Goal: Information Seeking & Learning: Learn about a topic

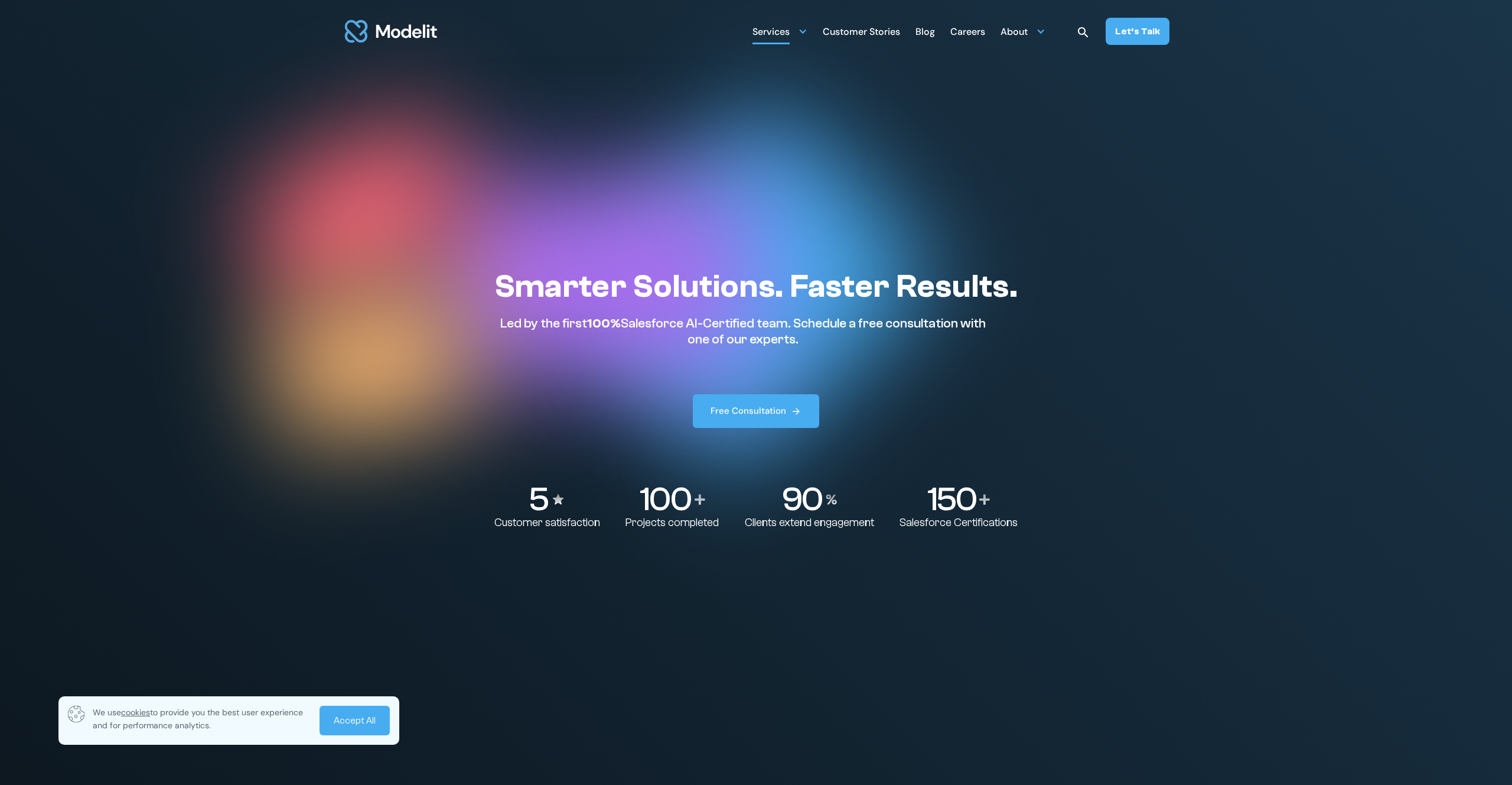
click at [807, 32] on div at bounding box center [802, 31] width 10 height 10
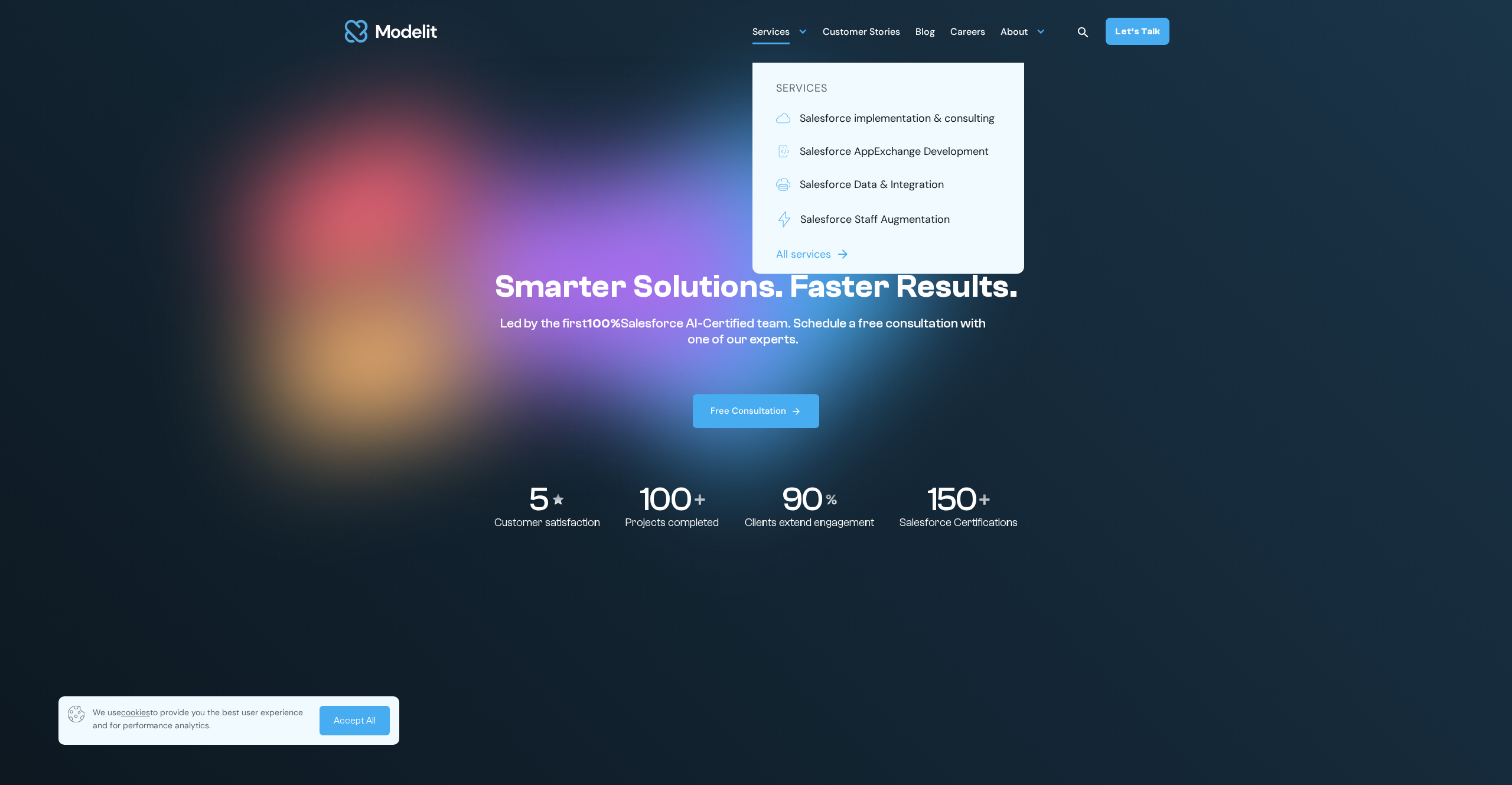
click at [807, 32] on div at bounding box center [802, 31] width 10 height 10
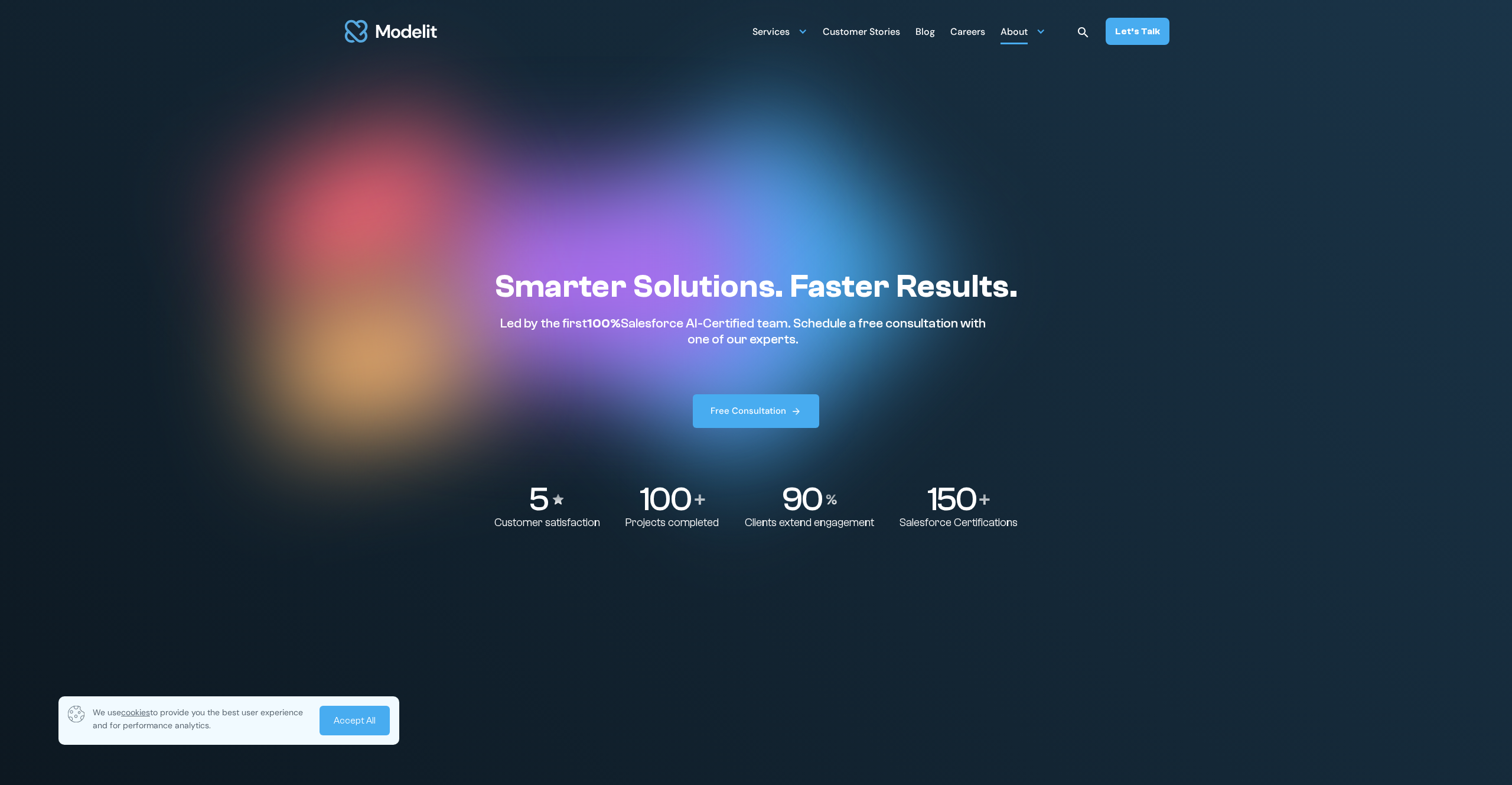
click at [1045, 34] on div at bounding box center [1040, 31] width 10 height 10
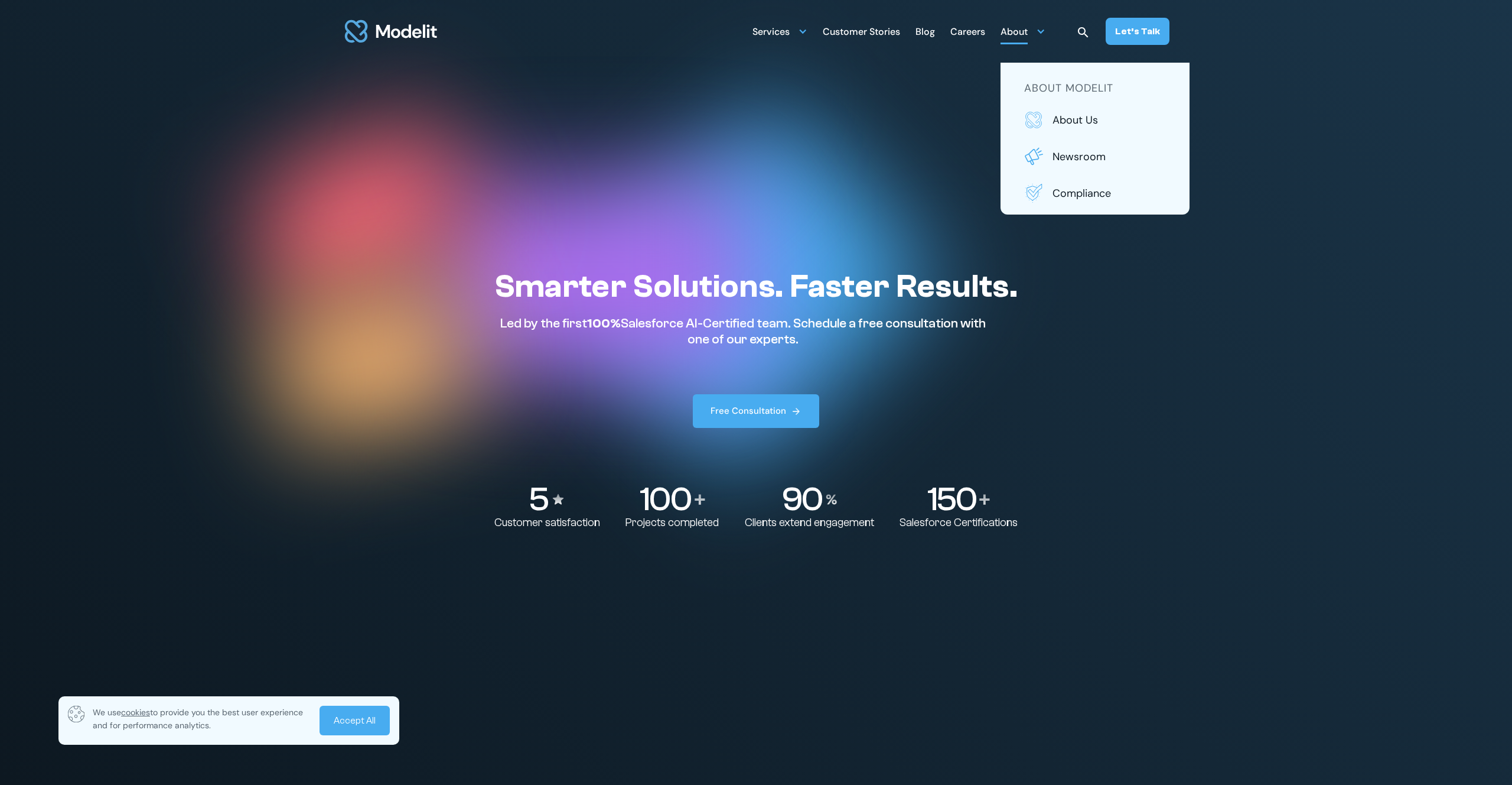
click at [1044, 34] on div at bounding box center [1040, 31] width 10 height 10
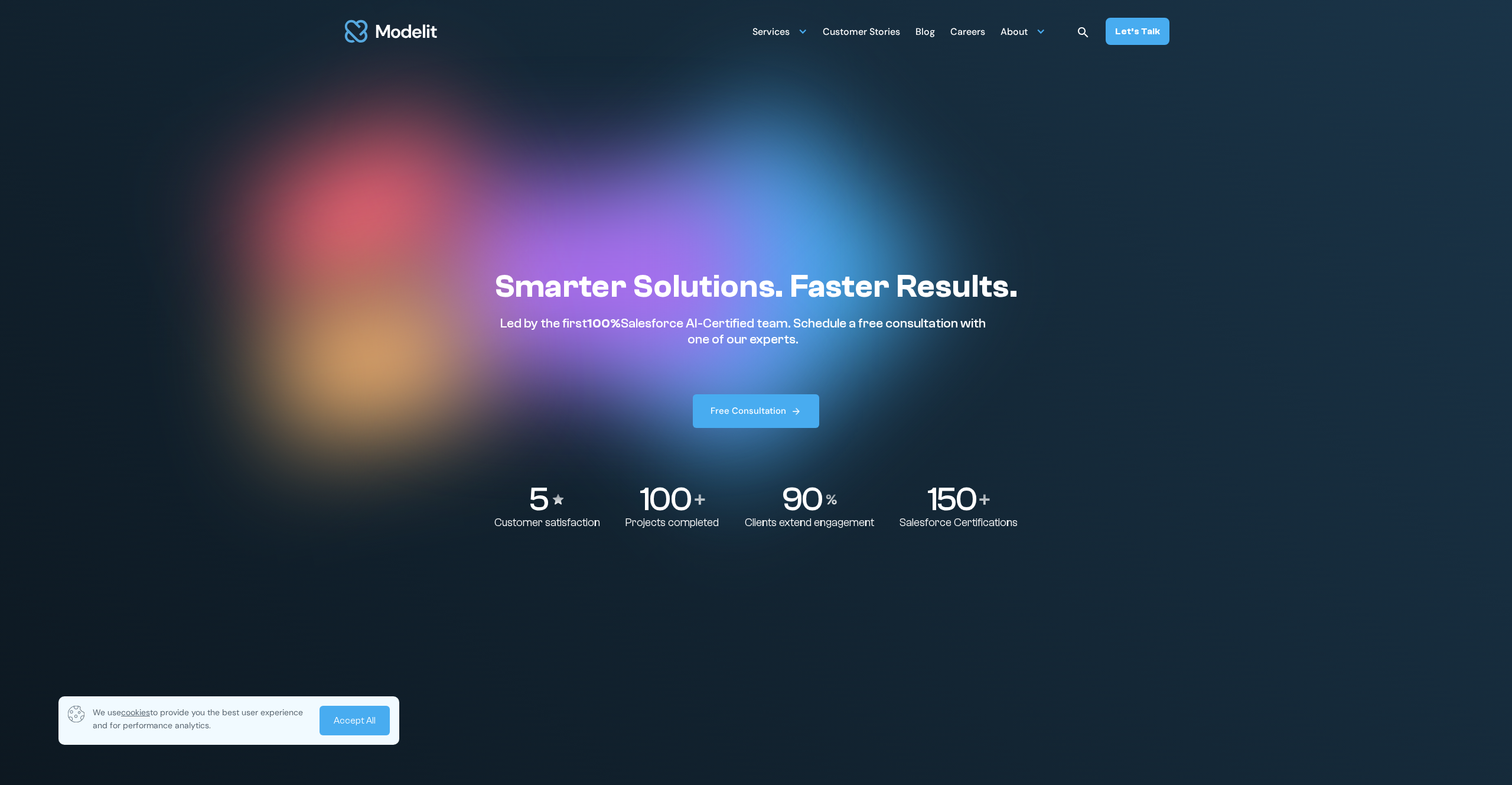
click at [975, 32] on div "Careers" at bounding box center [967, 32] width 35 height 23
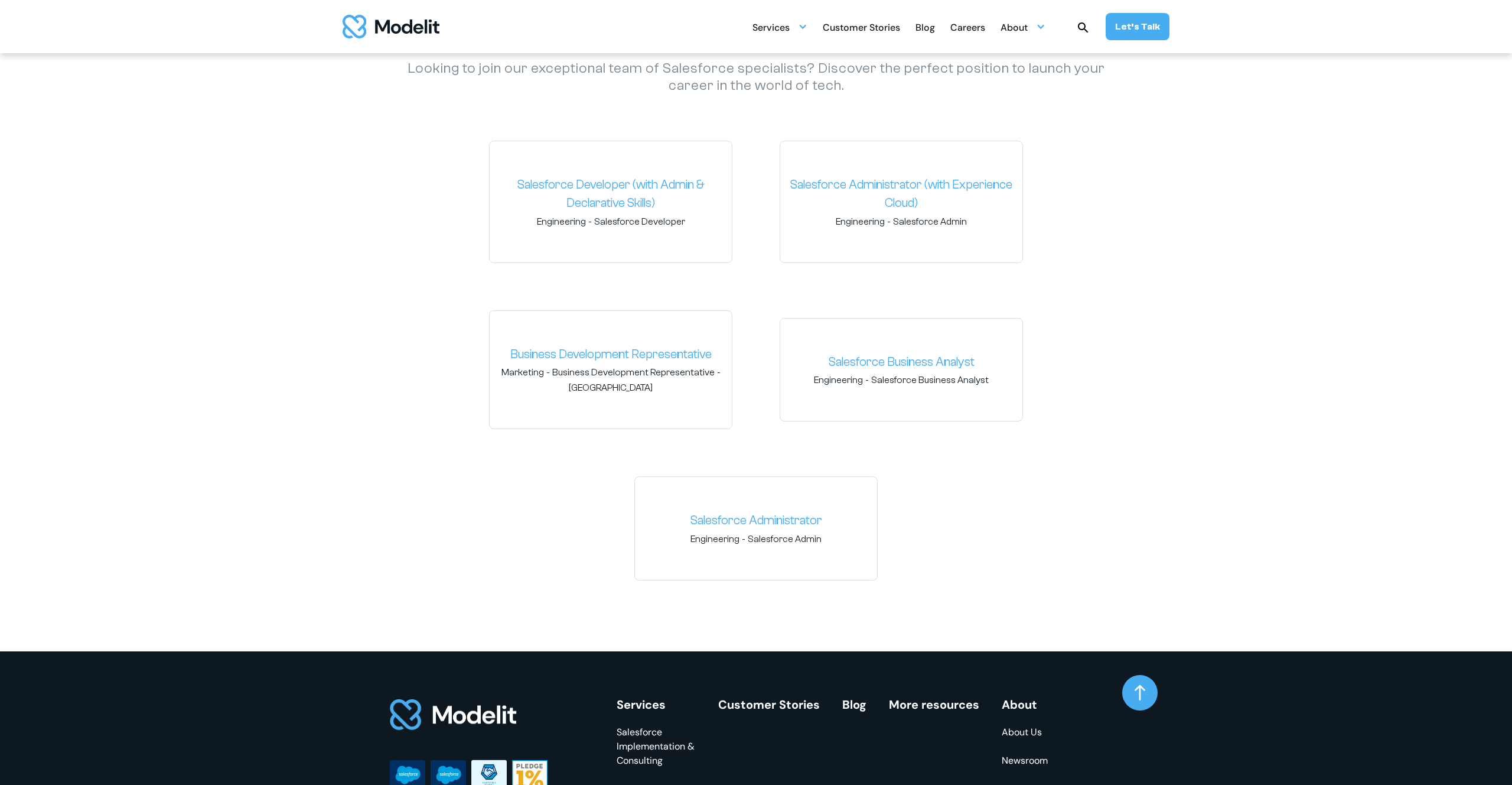
scroll to position [1873, 0]
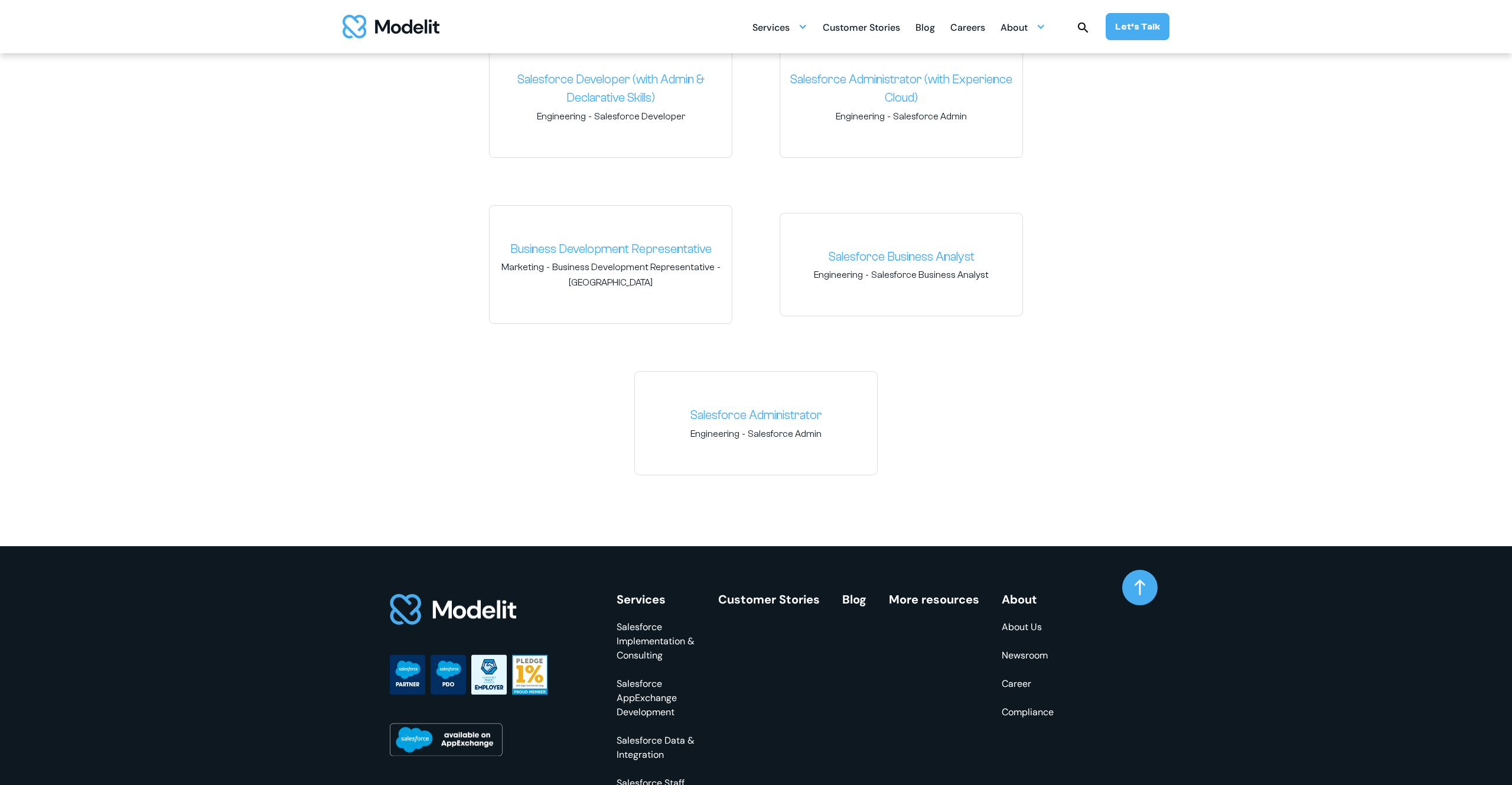
click at [333, 263] on section "Your dream job awaits! Looking to join our exceptional team of Salesforce speci…" at bounding box center [756, 199] width 1512 height 693
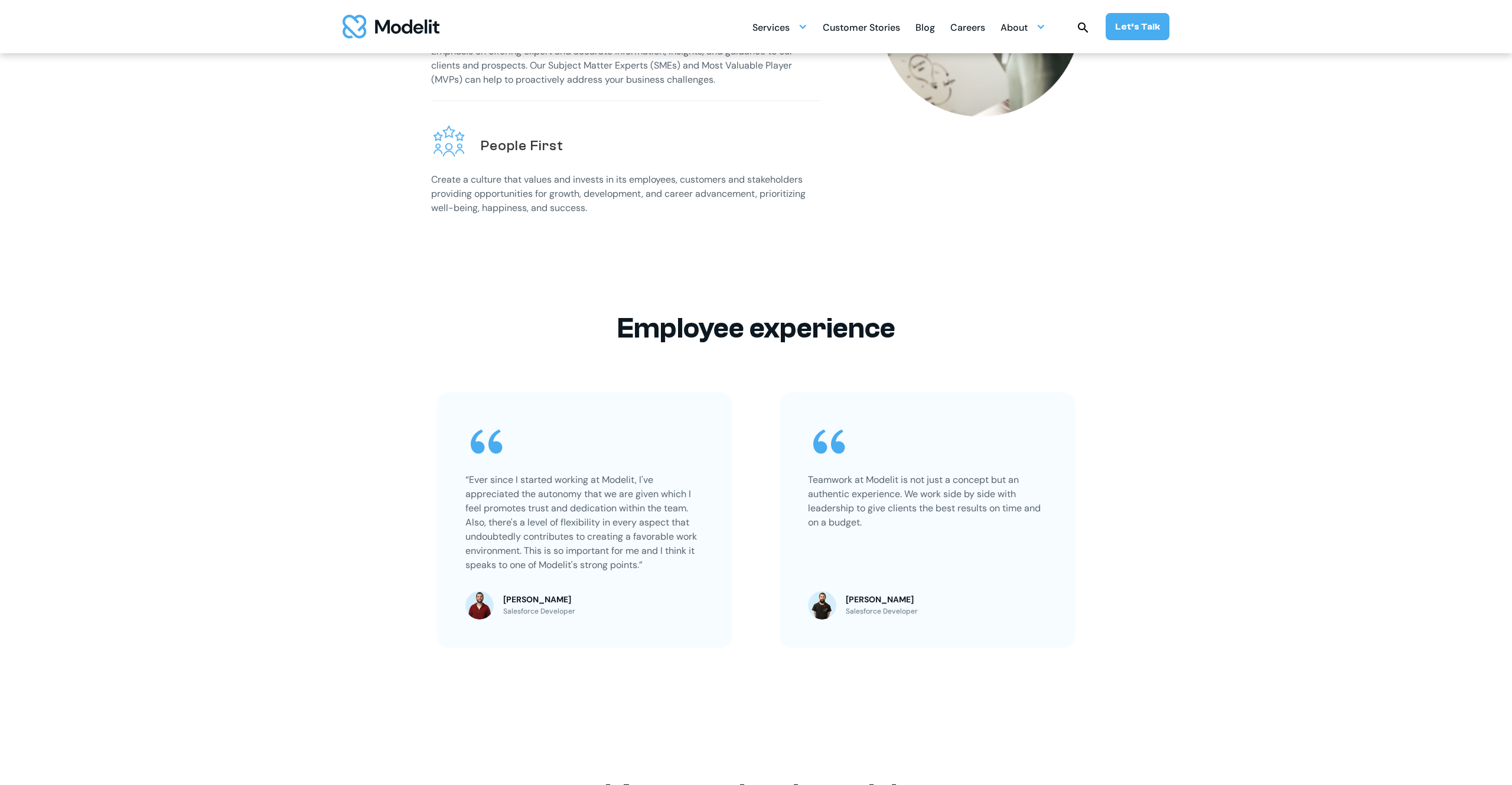
scroll to position [0, 0]
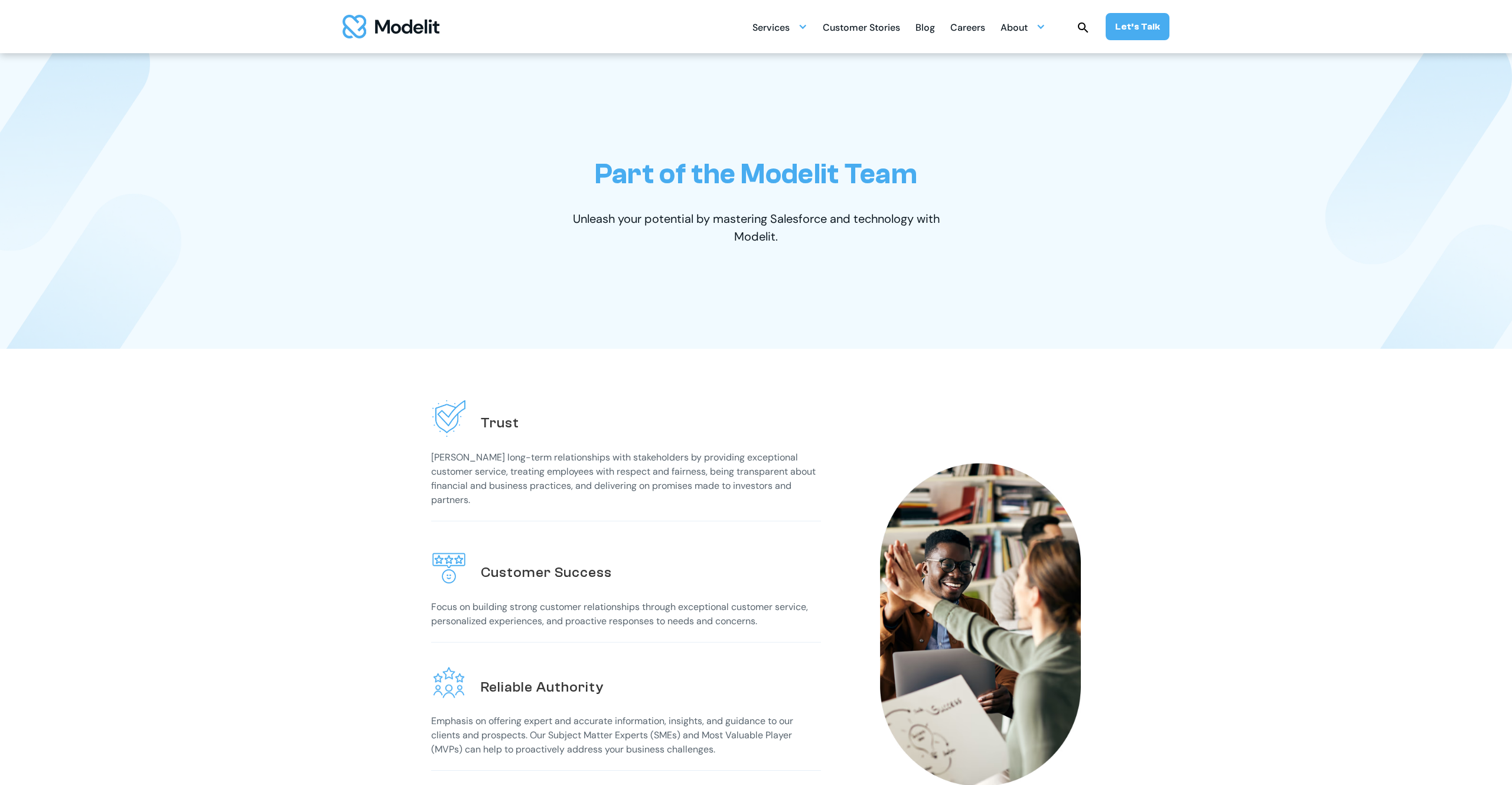
click at [462, 218] on div "Part of the Modelit Team Unleash your potential by mastering Salesforce and tec…" at bounding box center [756, 200] width 732 height 295
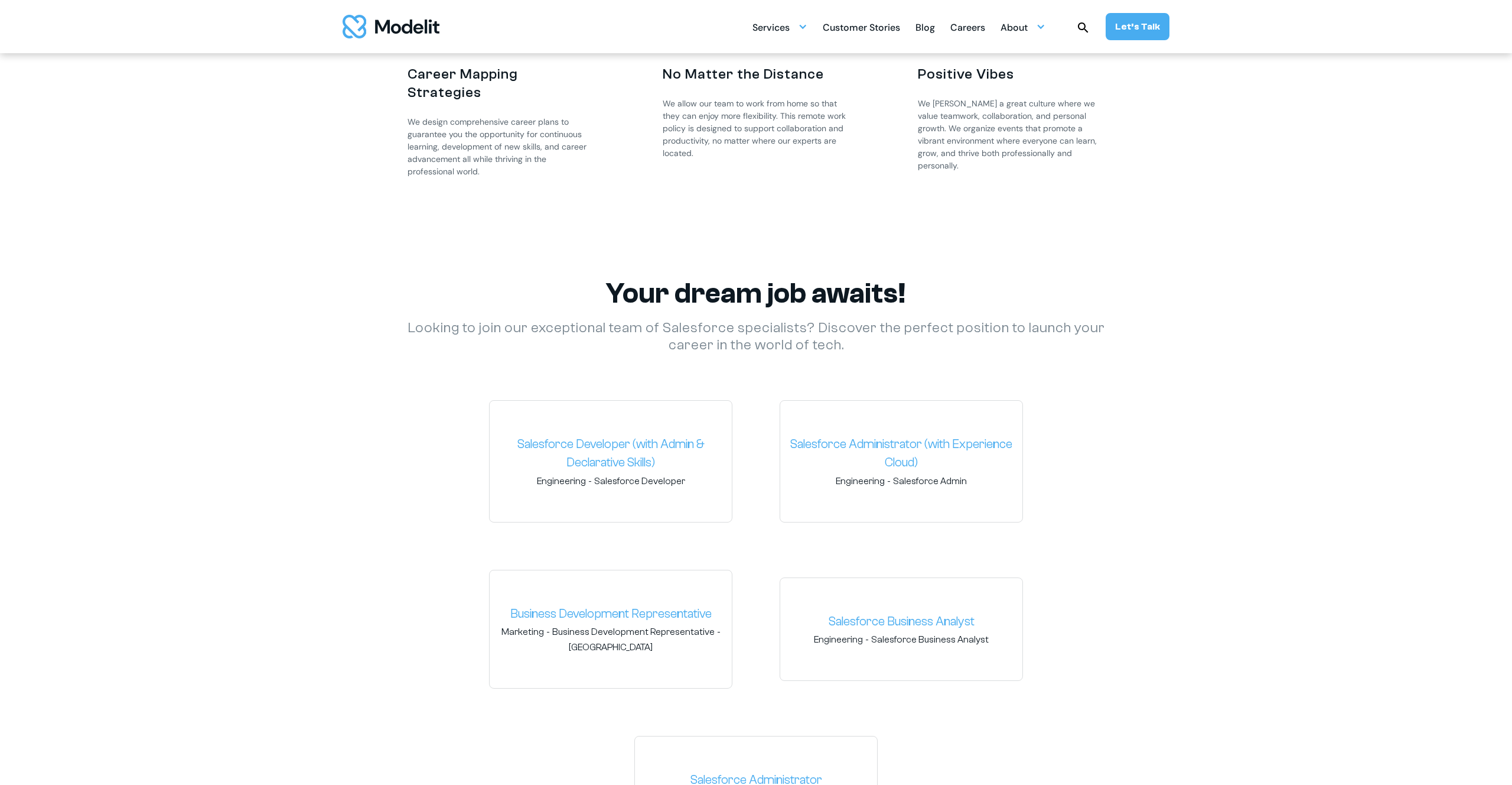
scroll to position [1552, 0]
